Goal: Complete application form

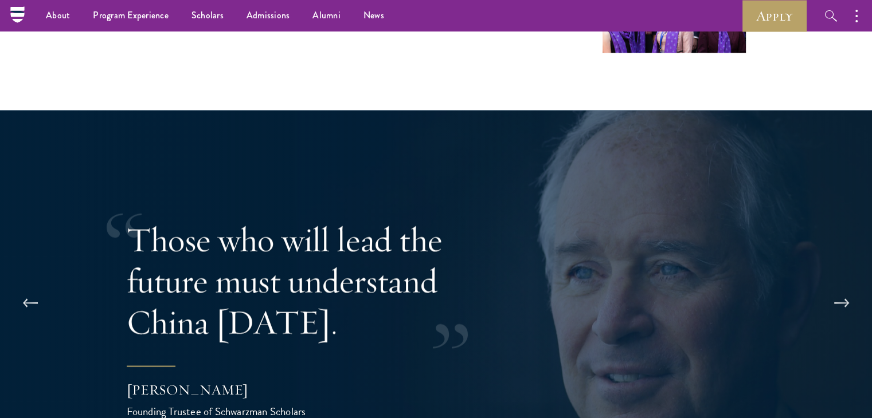
scroll to position [2121, 0]
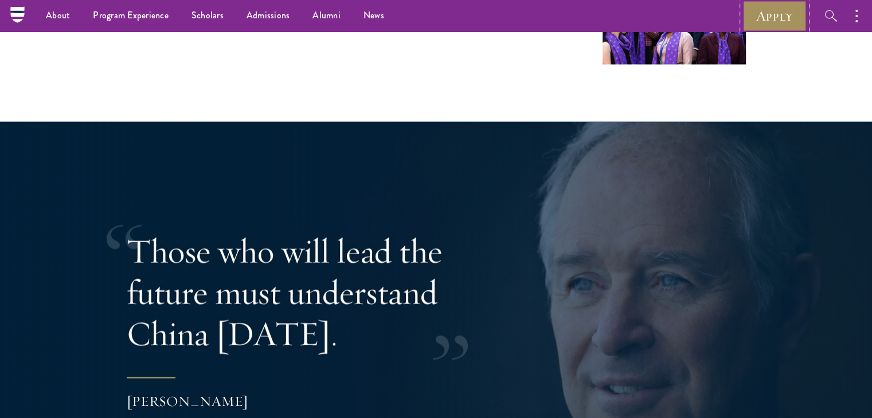
click at [764, 16] on link "Apply" at bounding box center [774, 16] width 64 height 32
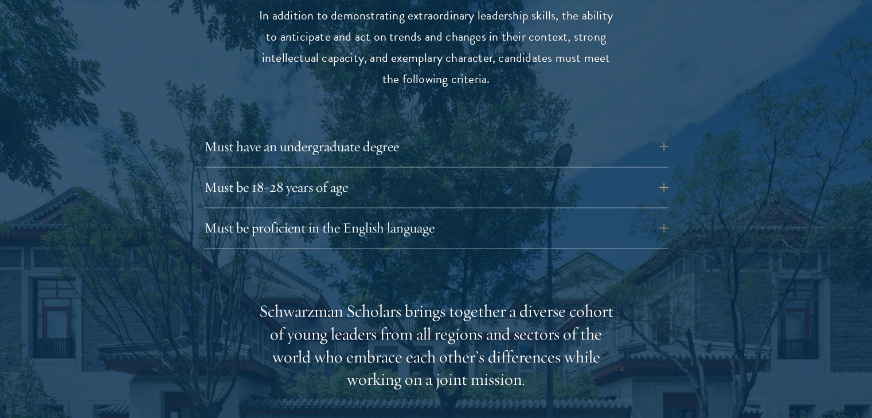
scroll to position [1662, 0]
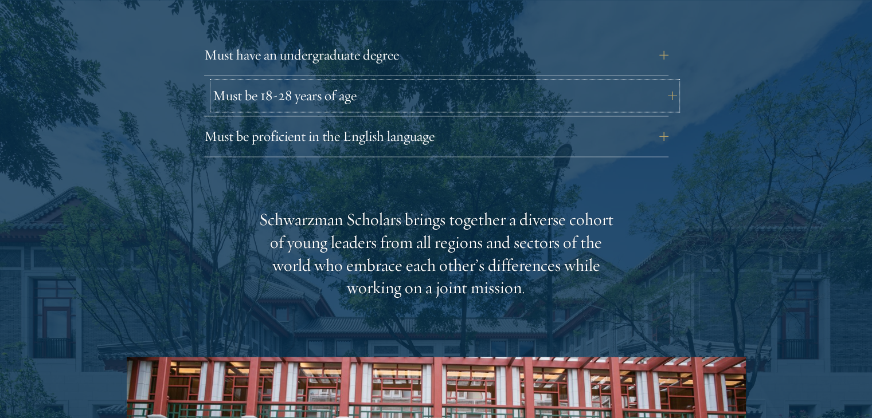
click at [663, 82] on button "Must be 18-28 years of age" at bounding box center [445, 96] width 464 height 28
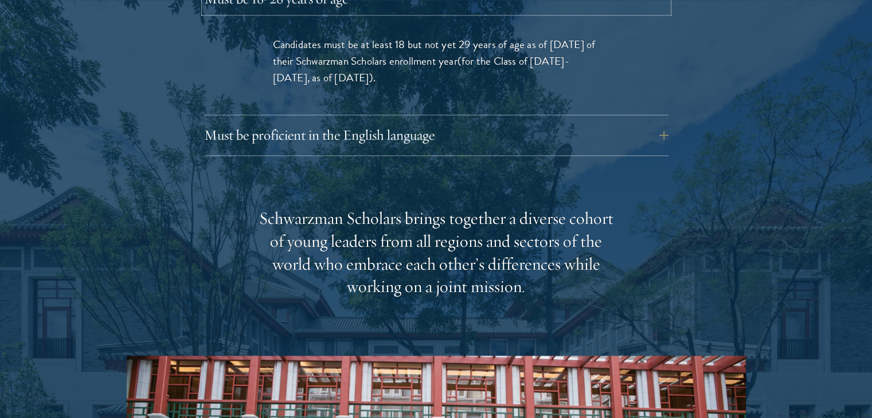
scroll to position [1777, 0]
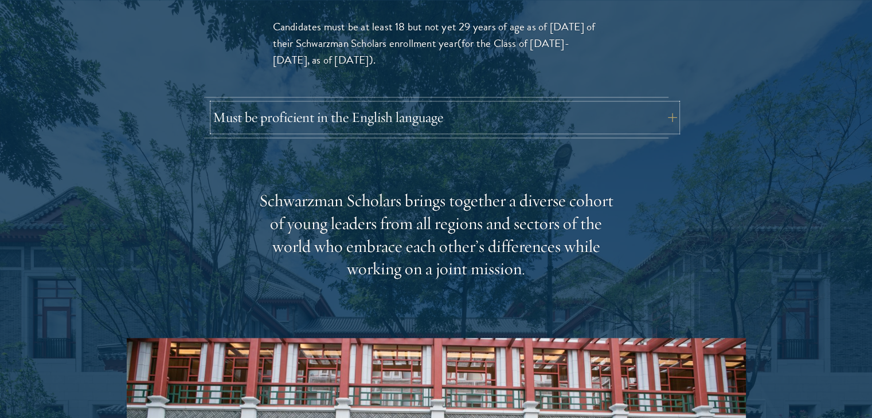
click at [667, 104] on button "Must be proficient in the English language" at bounding box center [445, 118] width 464 height 28
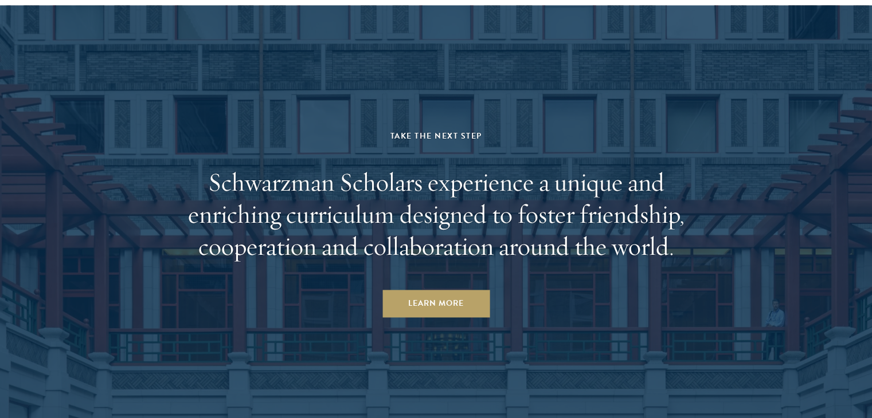
scroll to position [6133, 0]
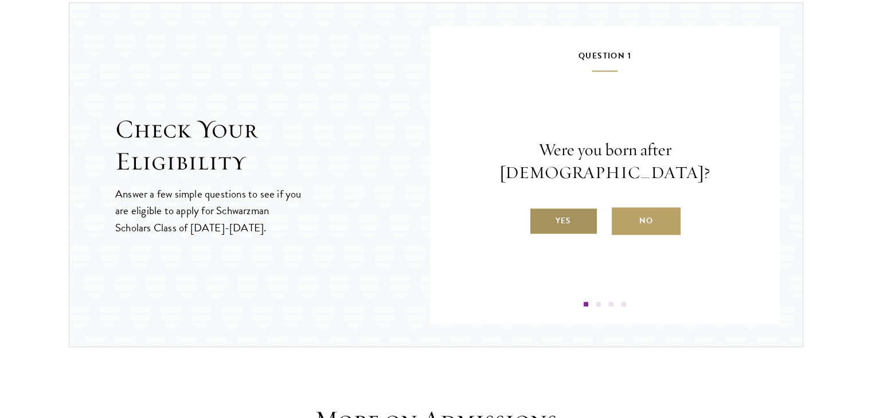
click at [554, 207] on label "Yes" at bounding box center [563, 221] width 69 height 28
click at [539, 209] on input "Yes" at bounding box center [534, 214] width 10 height 10
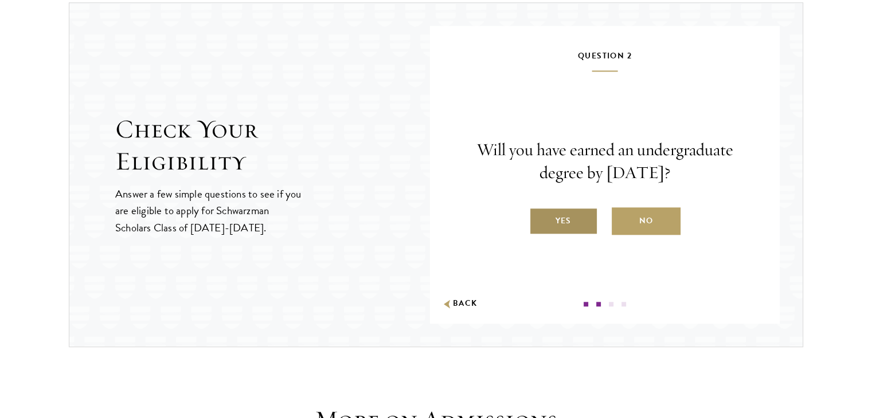
click at [556, 216] on label "Yes" at bounding box center [563, 221] width 69 height 28
click at [539, 216] on input "Yes" at bounding box center [534, 214] width 10 height 10
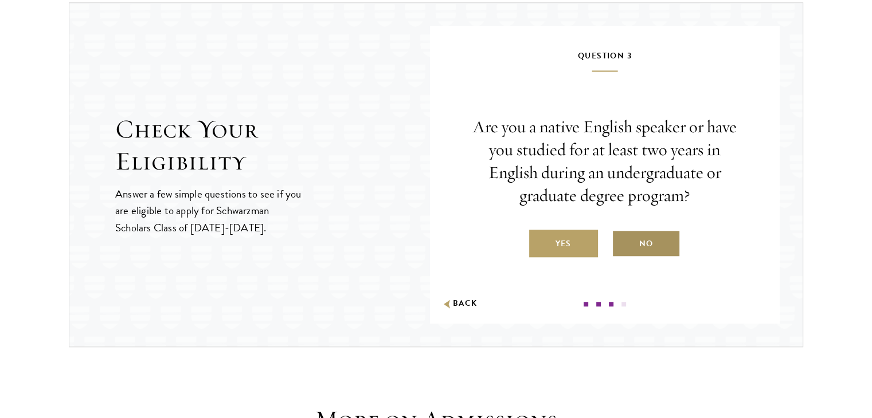
click at [669, 238] on label "No" at bounding box center [646, 244] width 69 height 28
click at [622, 238] on input "No" at bounding box center [617, 237] width 10 height 10
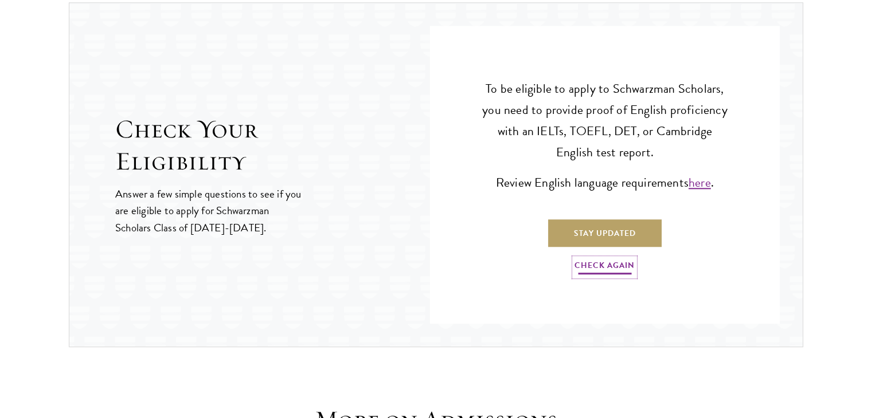
click at [621, 260] on link "Check Again" at bounding box center [604, 268] width 60 height 18
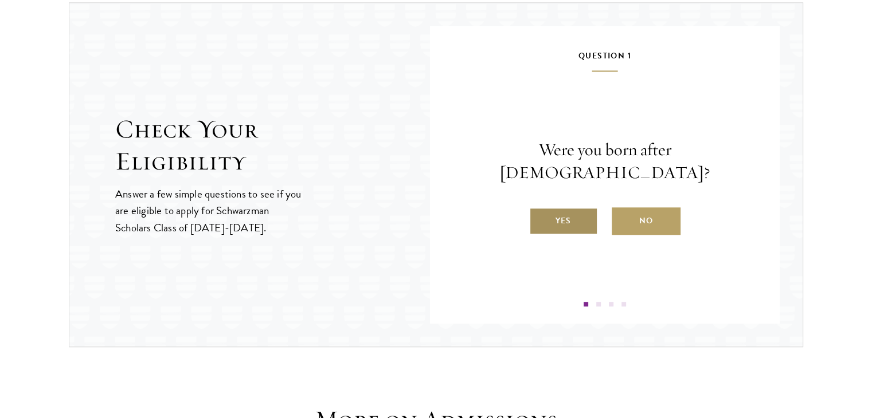
click at [577, 209] on label "Yes" at bounding box center [563, 221] width 69 height 28
click at [539, 209] on input "Yes" at bounding box center [534, 214] width 10 height 10
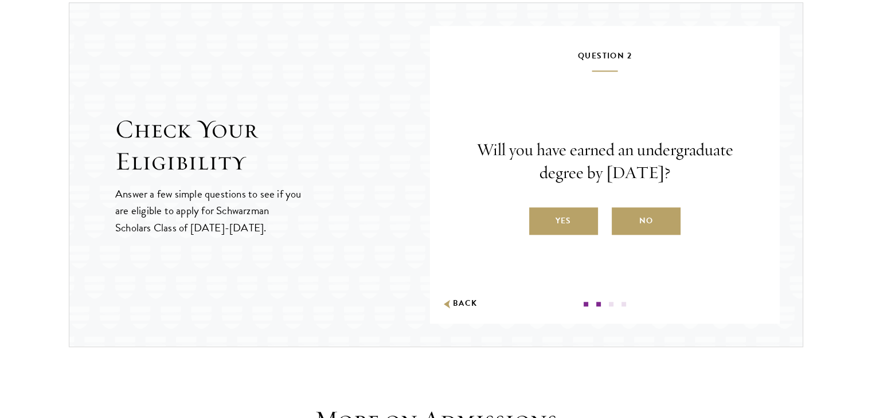
click at [577, 209] on label "Yes" at bounding box center [563, 221] width 69 height 28
click at [539, 209] on input "Yes" at bounding box center [534, 214] width 10 height 10
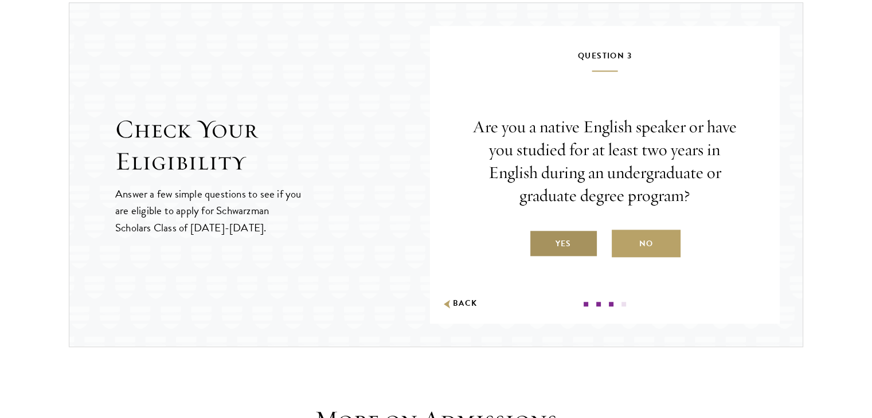
click at [575, 237] on label "Yes" at bounding box center [563, 244] width 69 height 28
click at [539, 237] on input "Yes" at bounding box center [534, 237] width 10 height 10
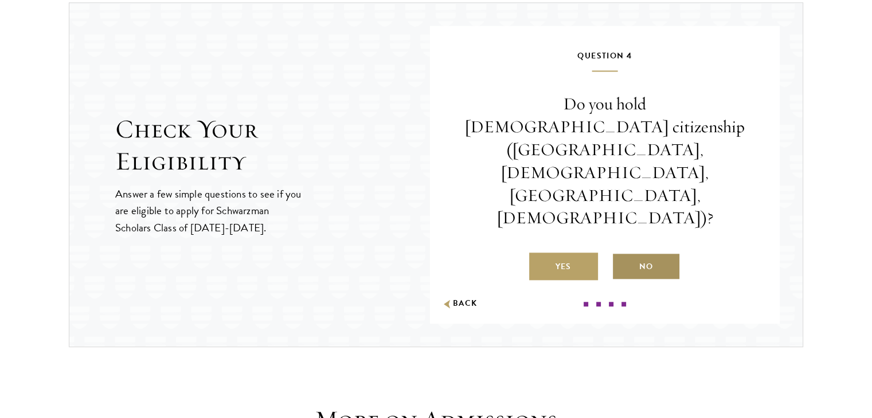
click at [655, 253] on label "No" at bounding box center [646, 267] width 69 height 28
click at [622, 254] on input "No" at bounding box center [617, 259] width 10 height 10
